Goal: Check status

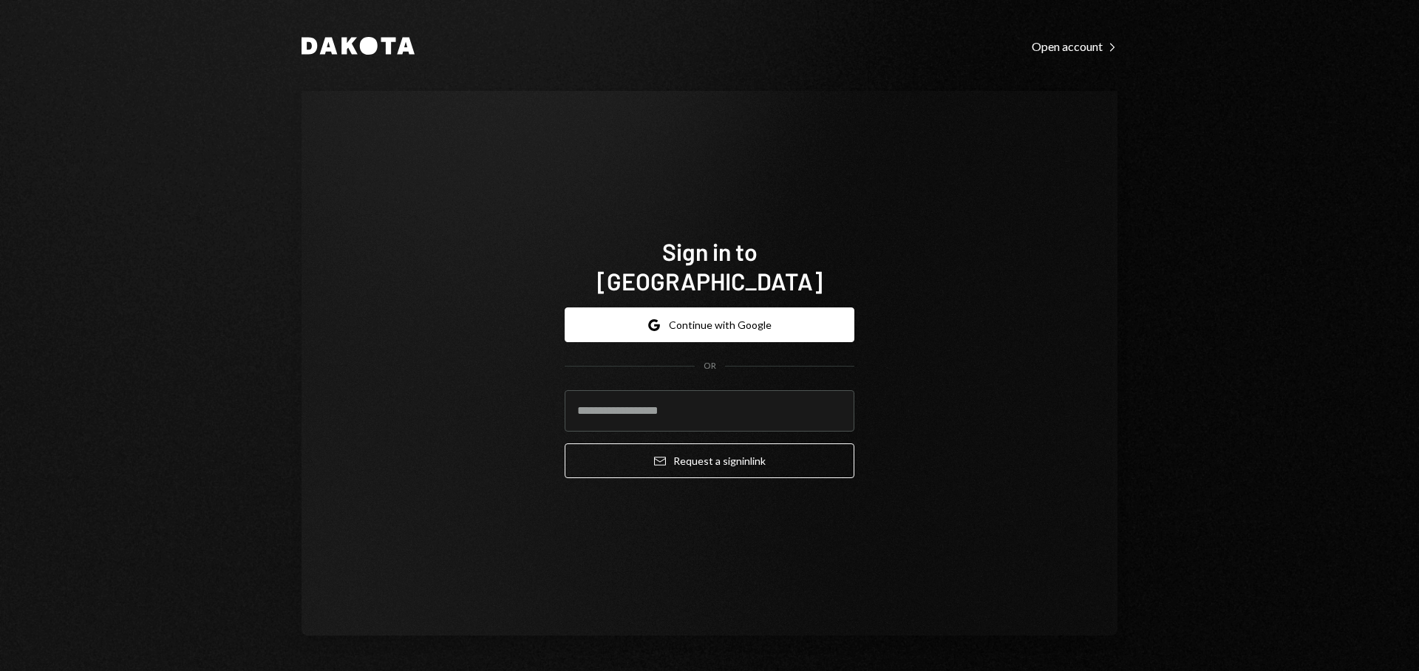
type input "**********"
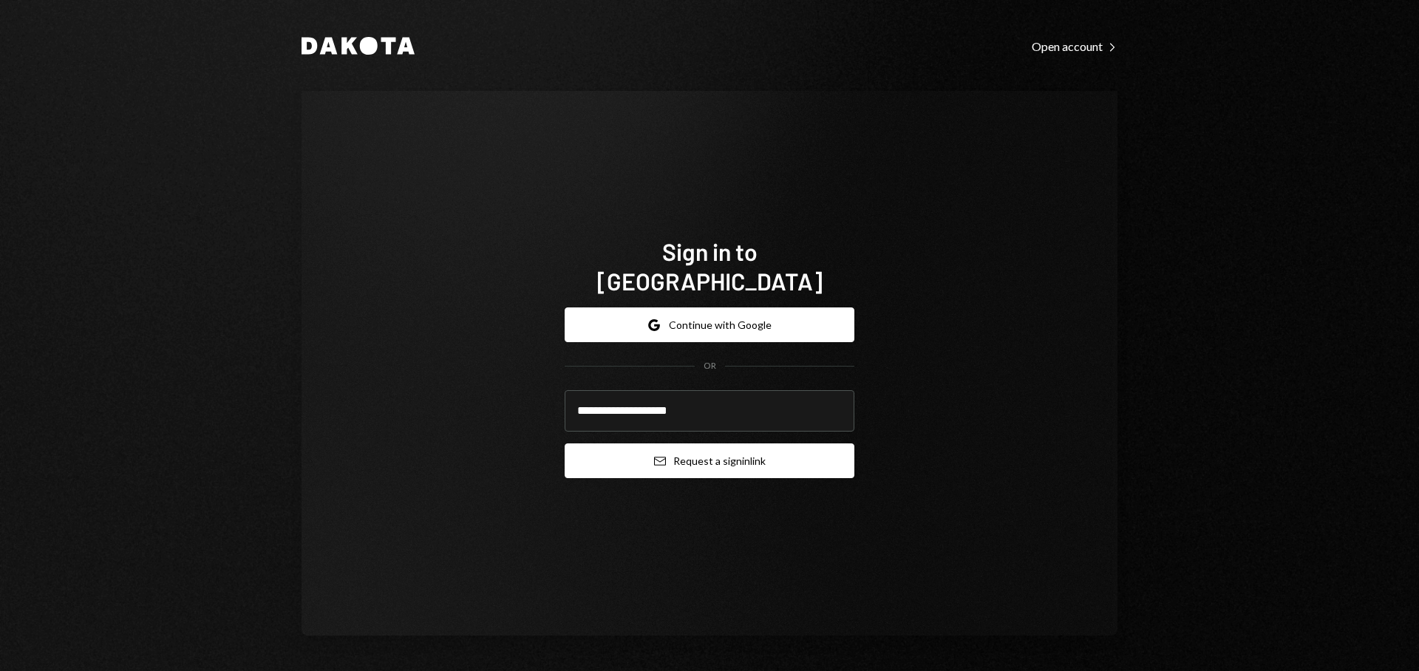
click at [723, 455] on button "Email Request a sign in link" at bounding box center [710, 460] width 290 height 35
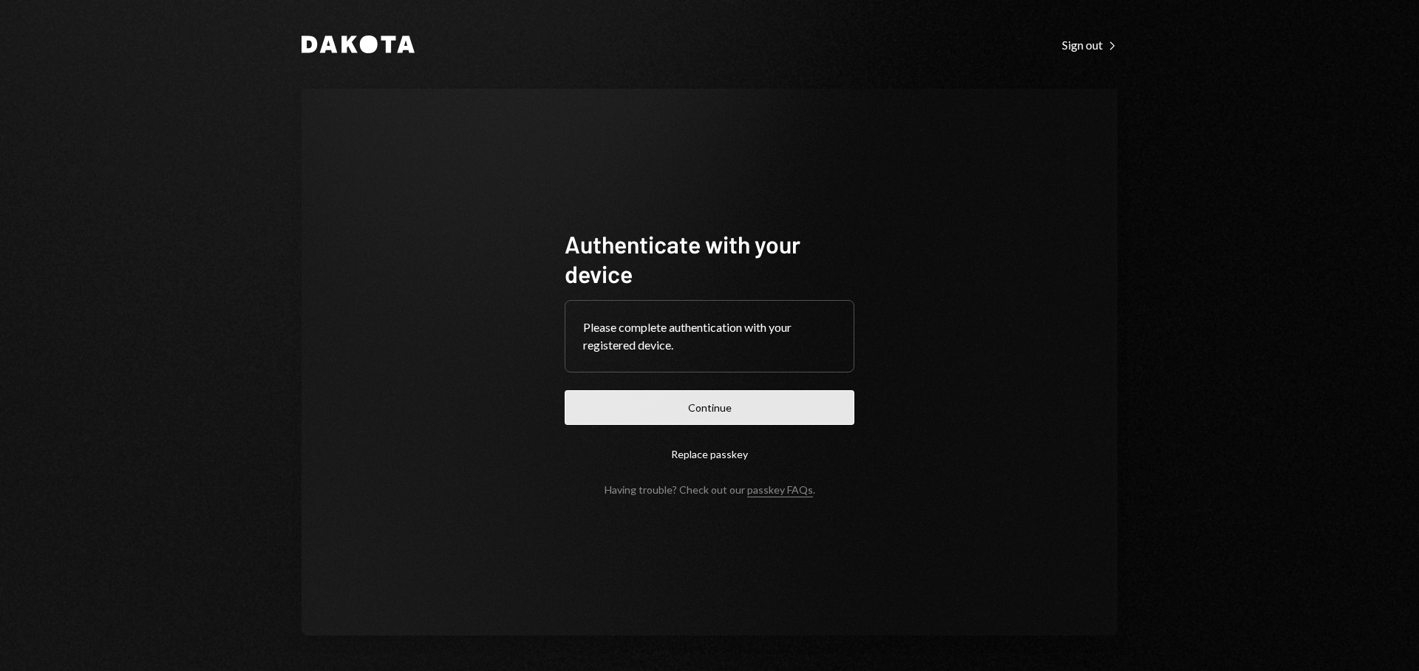
click at [821, 389] on form "Authenticate with your device Please complete authentication with your register…" at bounding box center [710, 362] width 290 height 267
click at [822, 401] on button "Continue" at bounding box center [710, 407] width 290 height 35
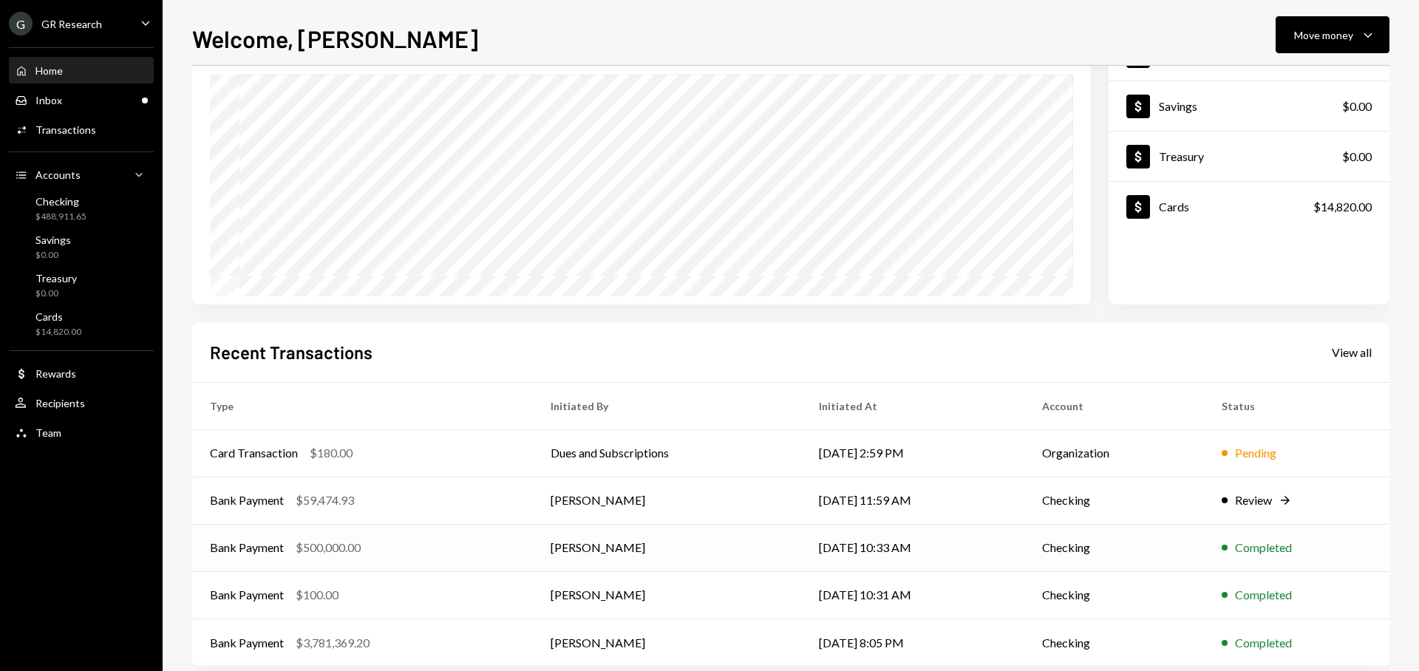
scroll to position [149, 0]
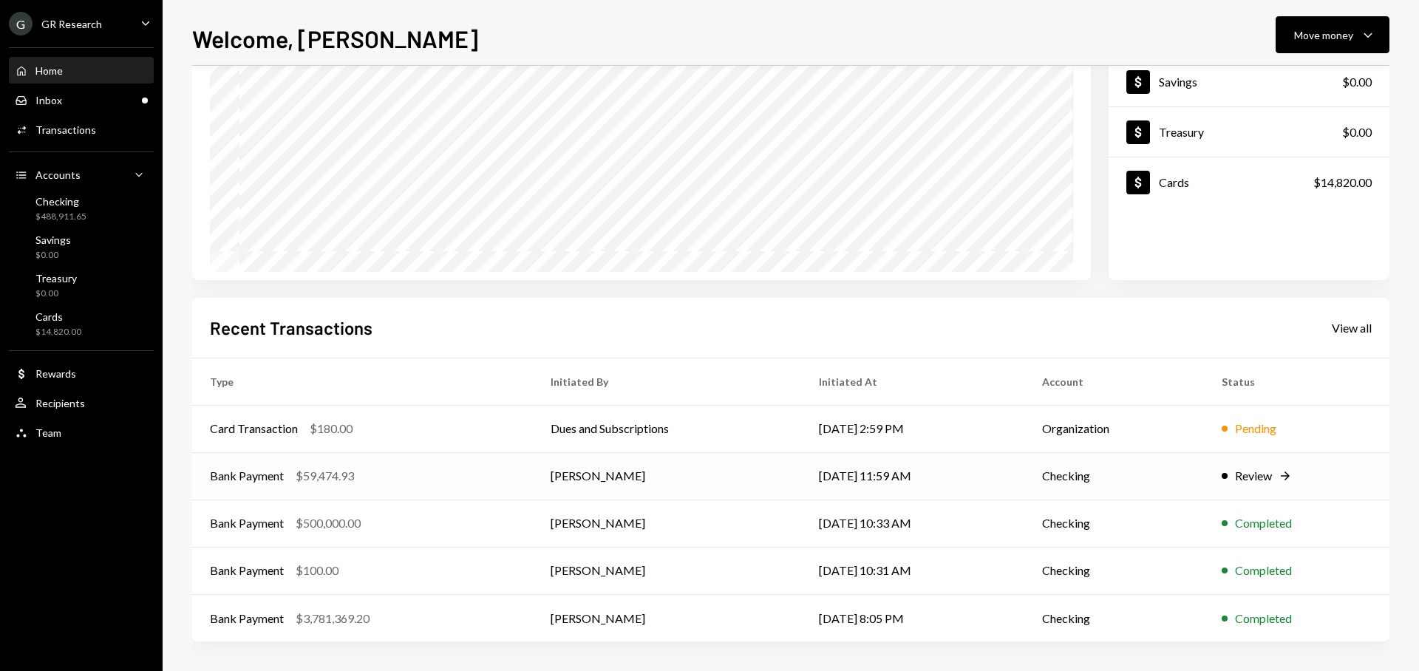
click at [1161, 477] on td "Checking" at bounding box center [1114, 475] width 180 height 47
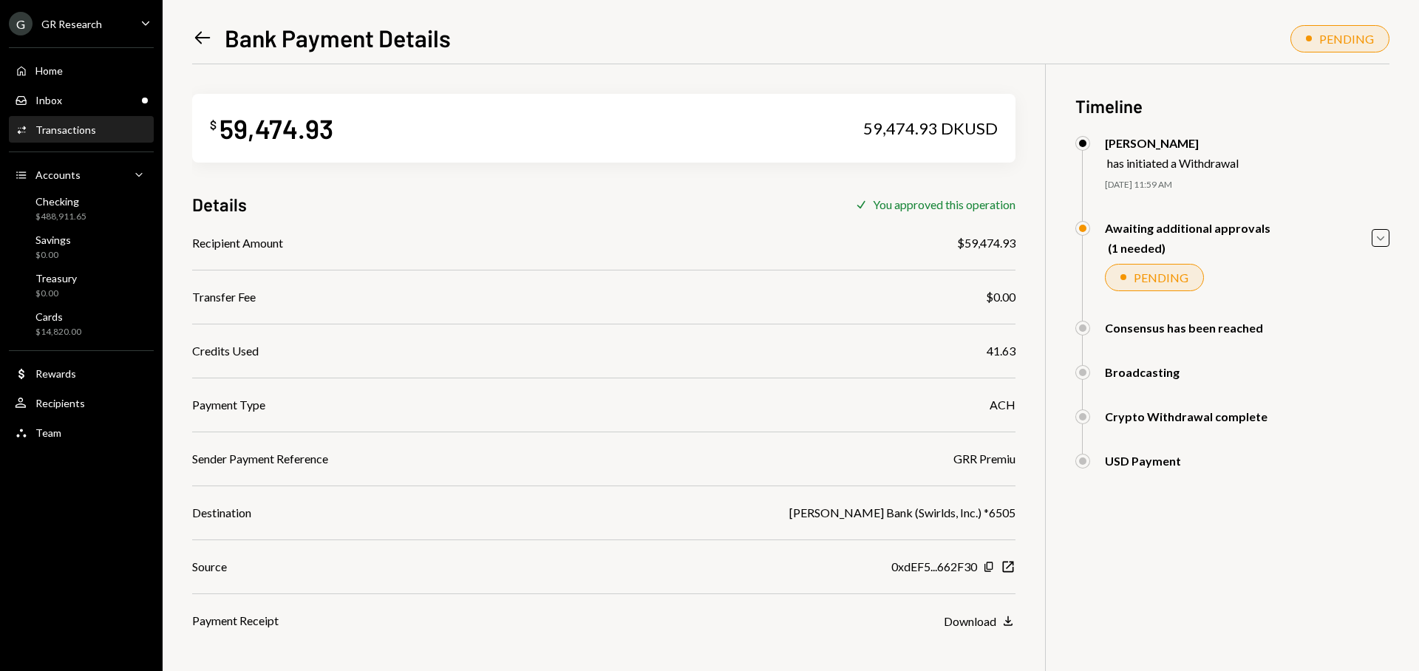
click at [1171, 286] on div "PENDING" at bounding box center [1154, 277] width 99 height 27
click at [1383, 235] on icon "Caret Down" at bounding box center [1380, 238] width 16 height 16
